Goal: Find specific fact: Find specific fact

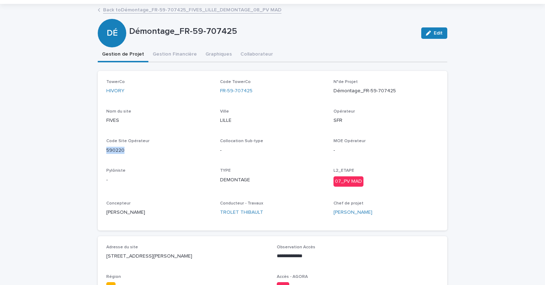
scroll to position [36, 0]
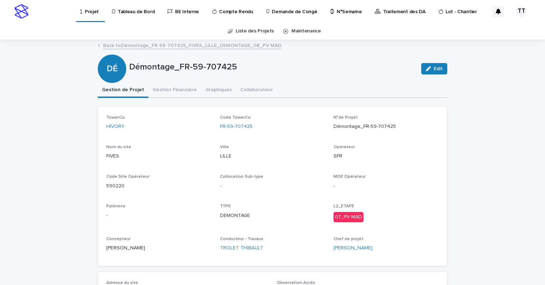
click at [143, 46] on link "Back to Démontage_FR-59-707425_FIVES_LILLE_DEMONTAGE_08_PV MAD" at bounding box center [192, 45] width 178 height 8
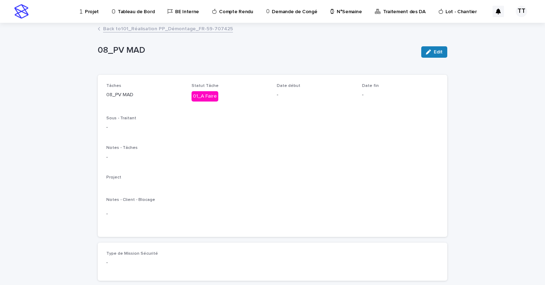
click at [160, 29] on link "Back to 101_Réalisation PP_Démontage_FR-59-707425" at bounding box center [168, 28] width 130 height 8
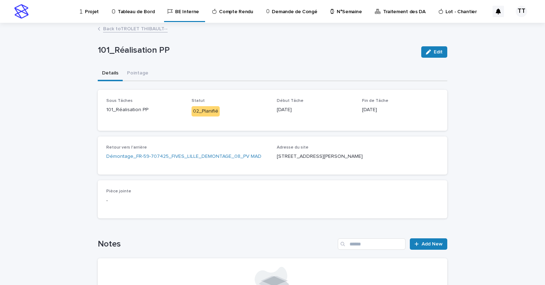
click at [148, 28] on link "Back to TROLET THIBAULT--" at bounding box center [135, 28] width 65 height 8
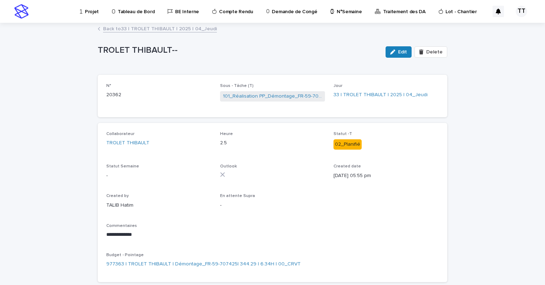
click at [148, 28] on link "Back to 33 | TROLET THIBAULT | 2025 | 04_Jeudi" at bounding box center [160, 28] width 114 height 8
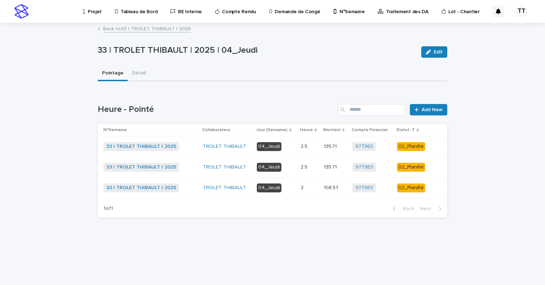
click at [312, 171] on div "2.5 2.5" at bounding box center [309, 168] width 17 height 12
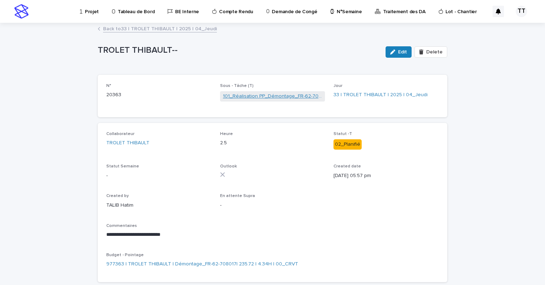
click at [275, 96] on link "101_Réalisation PP_Démontage_FR-62-708017" at bounding box center [273, 96] width 100 height 7
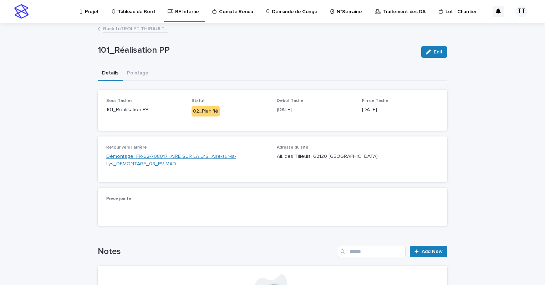
drag, startPoint x: 162, startPoint y: 154, endPoint x: 146, endPoint y: 156, distance: 15.7
click at [146, 156] on link "Démontage_FR-62-708017_AIRE SUR LA LYS_Aire-sur-la-Lys_DEMONTAGE_08_PV MAD" at bounding box center [187, 160] width 162 height 15
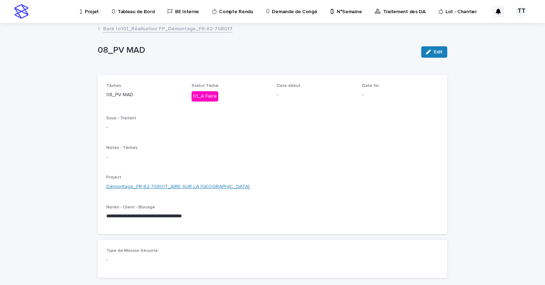
click at [179, 185] on link "Démontage_FR-62-708017_AIRE SUR LA [GEOGRAPHIC_DATA]" at bounding box center [177, 186] width 143 height 7
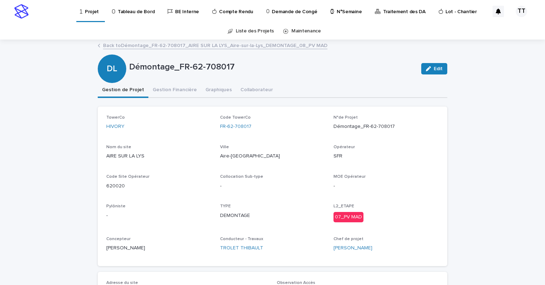
scroll to position [36, 0]
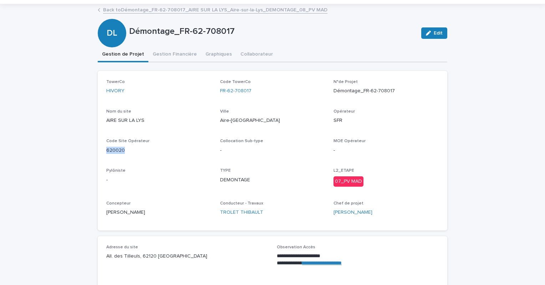
drag, startPoint x: 127, startPoint y: 150, endPoint x: 89, endPoint y: 153, distance: 37.9
drag, startPoint x: 97, startPoint y: 147, endPoint x: 139, endPoint y: 141, distance: 43.2
click at [137, 142] on span "Code Site Opérateur" at bounding box center [127, 141] width 43 height 4
drag, startPoint x: 127, startPoint y: 148, endPoint x: 107, endPoint y: 152, distance: 20.6
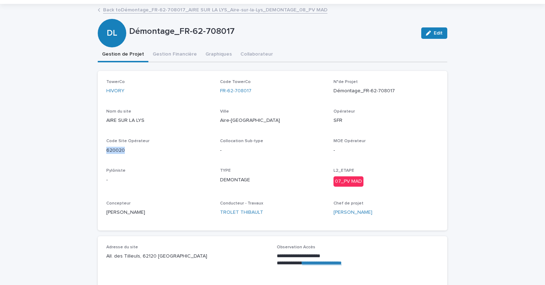
click at [107, 152] on p "620020" at bounding box center [158, 150] width 105 height 7
copy p "20020"
